Goal: Use online tool/utility

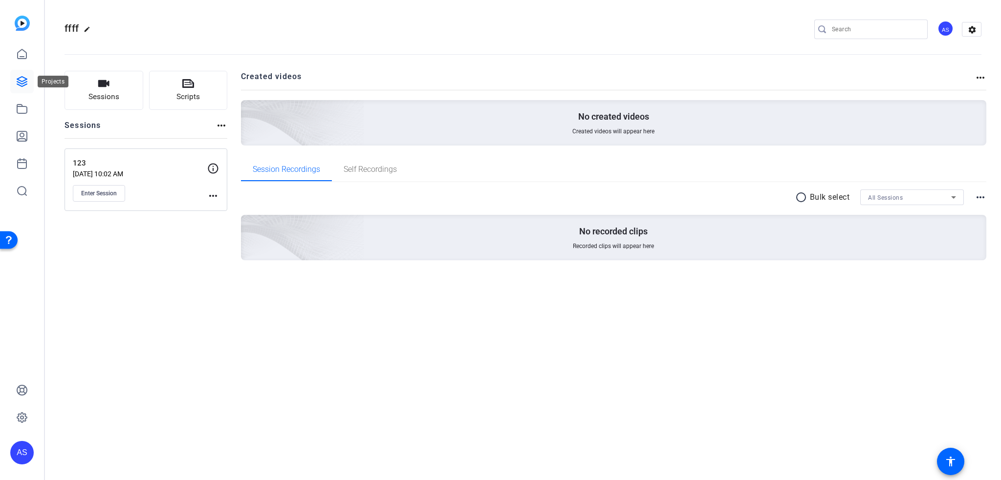
click at [21, 84] on icon at bounding box center [22, 82] width 10 height 10
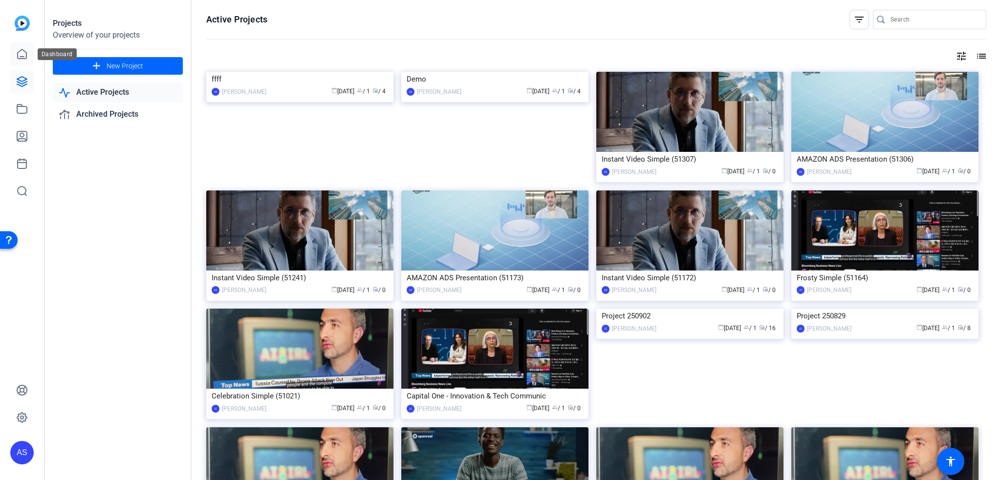
click at [20, 51] on icon at bounding box center [22, 53] width 9 height 9
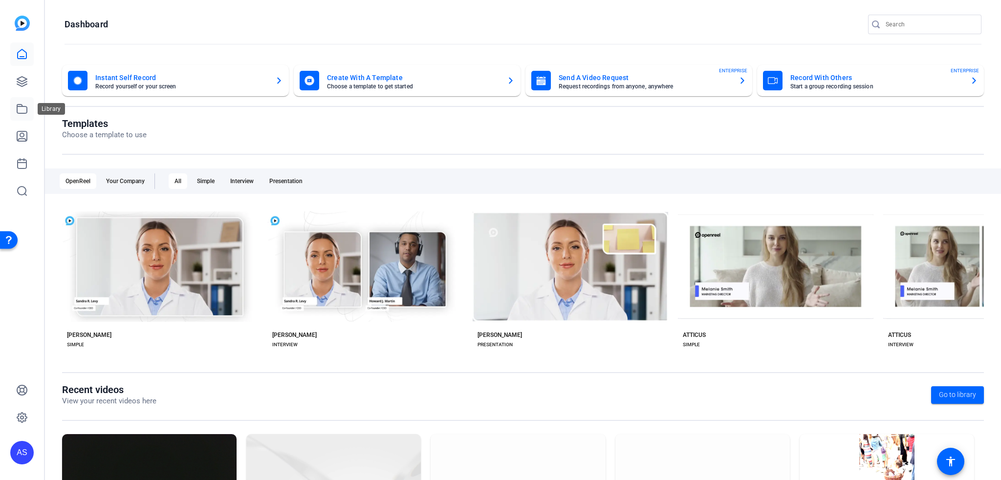
click at [25, 103] on link at bounding box center [21, 108] width 23 height 23
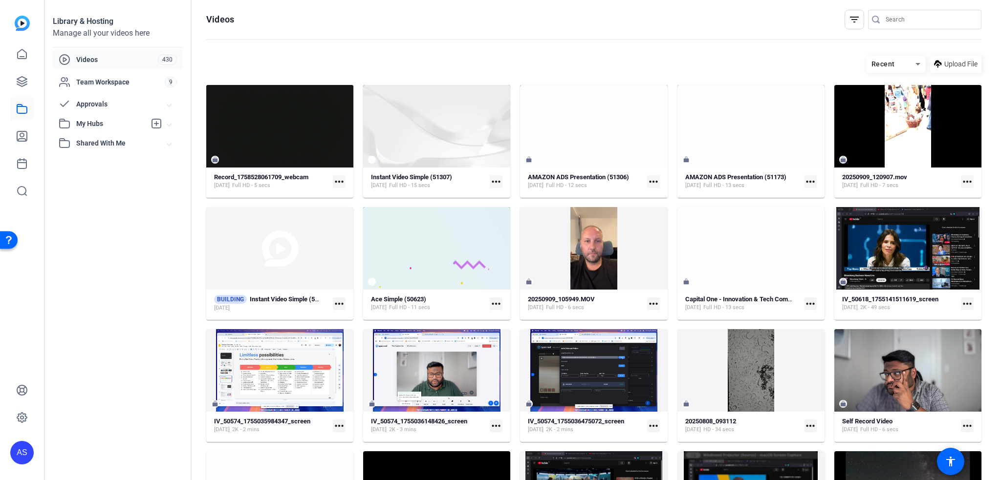
click at [88, 60] on span "Videos" at bounding box center [117, 60] width 82 height 10
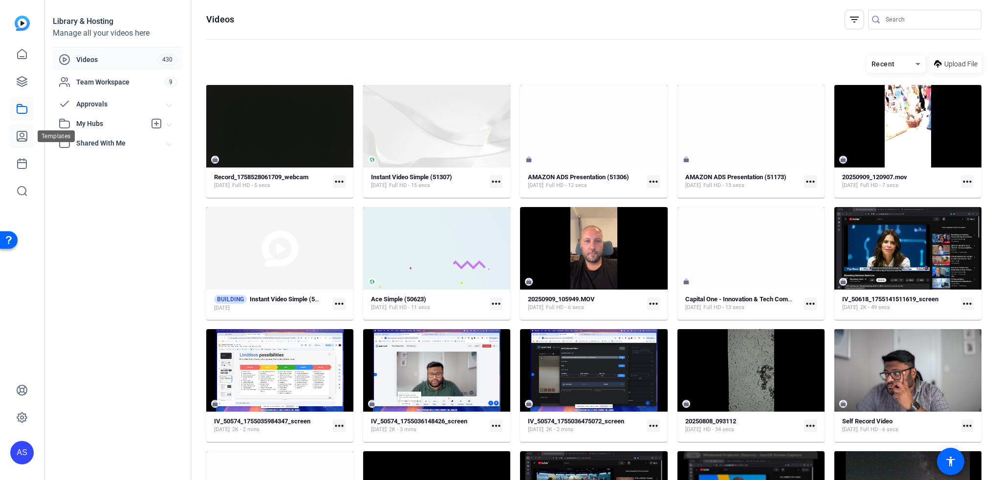
click at [27, 133] on icon at bounding box center [22, 136] width 12 height 12
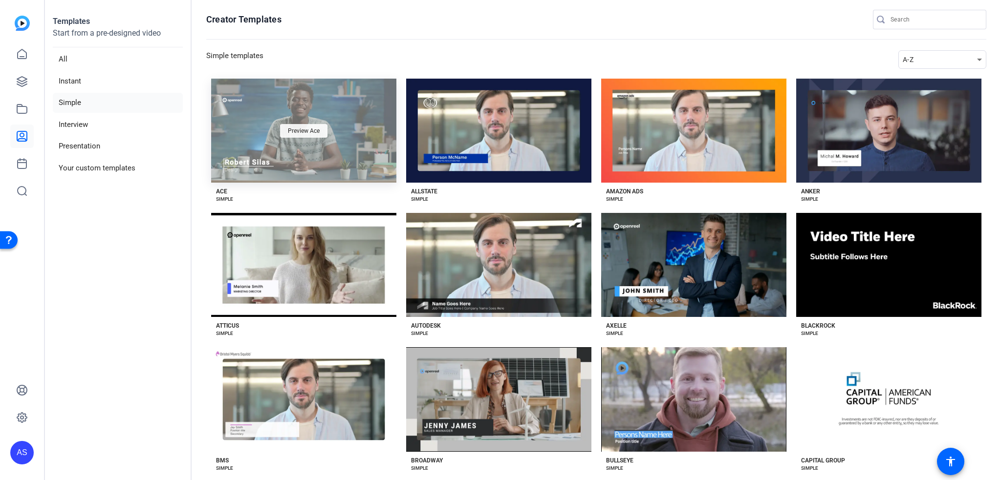
click at [283, 125] on div "Preview Ace" at bounding box center [303, 131] width 47 height 14
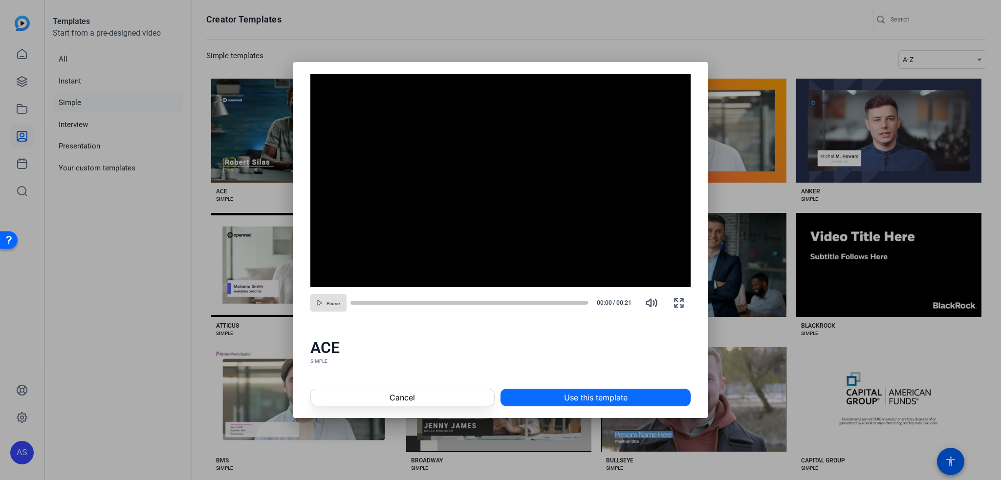
click at [593, 402] on span "Use this template" at bounding box center [596, 398] width 64 height 12
